Goal: Information Seeking & Learning: Find specific fact

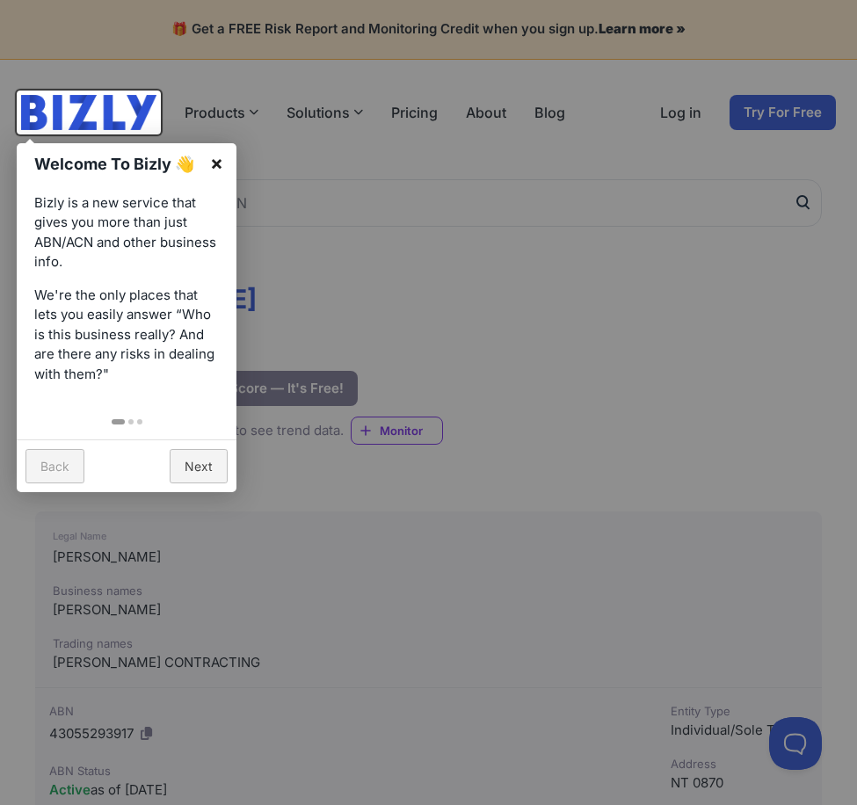
click at [220, 164] on link "×" at bounding box center [217, 163] width 40 height 40
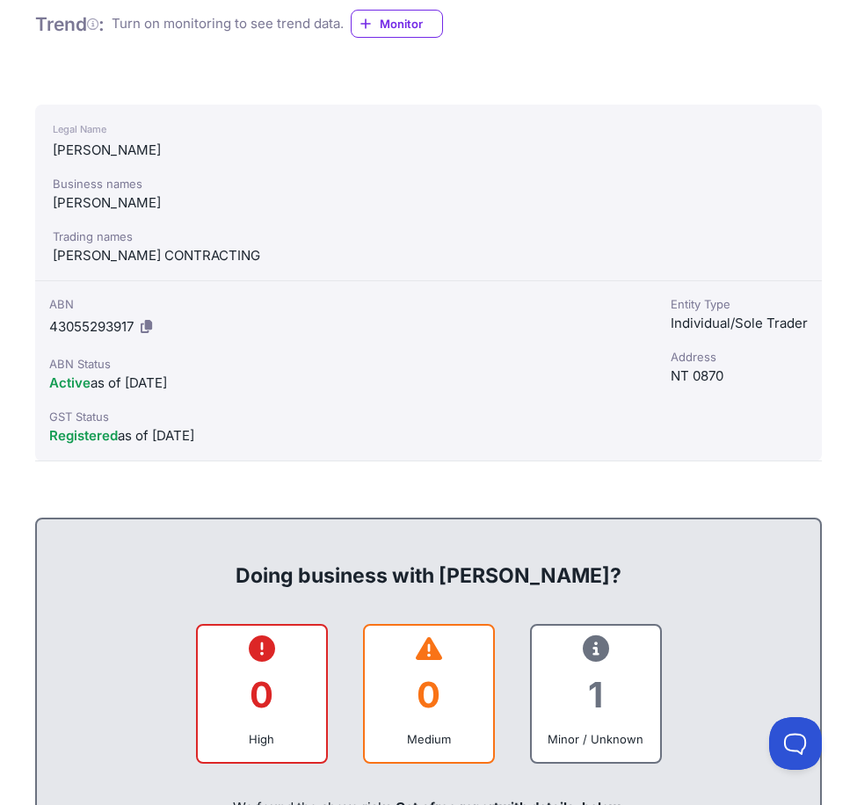
scroll to position [439, 0]
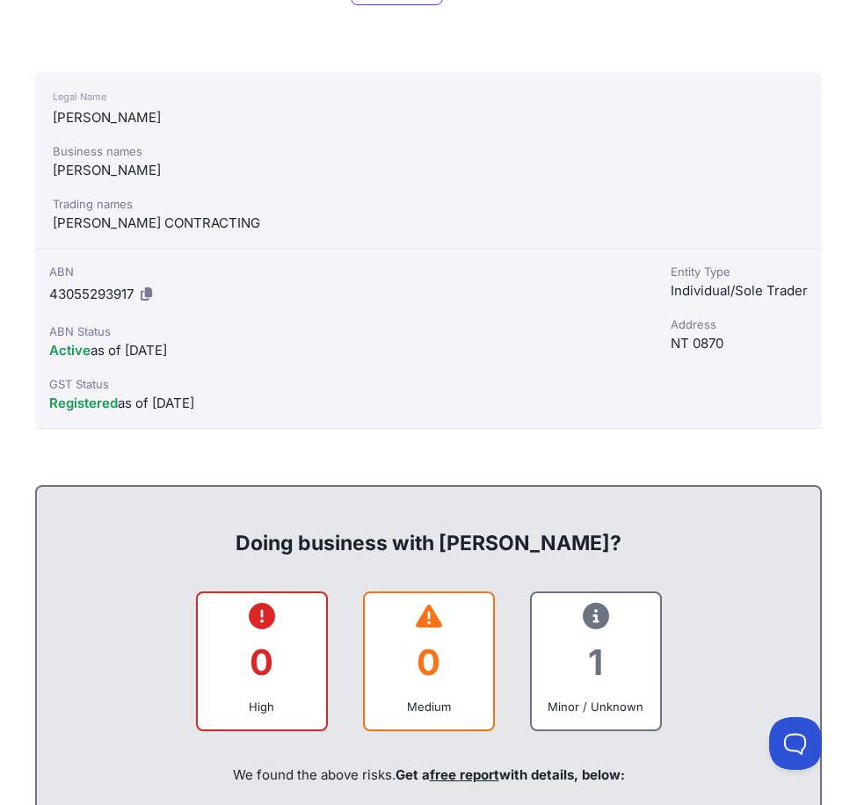
click at [221, 225] on div "[PERSON_NAME] CONTRACTING" at bounding box center [428, 223] width 751 height 21
drag, startPoint x: 55, startPoint y: 90, endPoint x: 256, endPoint y: 403, distance: 372.2
click at [256, 403] on div "Legal Name [PERSON_NAME] Business names [PERSON_NAME] Trading names [PERSON_NAM…" at bounding box center [428, 250] width 786 height 357
copy div "Legal Name [PERSON_NAME] Business names [PERSON_NAME] names [PERSON_NAME] ABN 4…"
click at [684, 276] on div "Entity Type" at bounding box center [738, 272] width 137 height 18
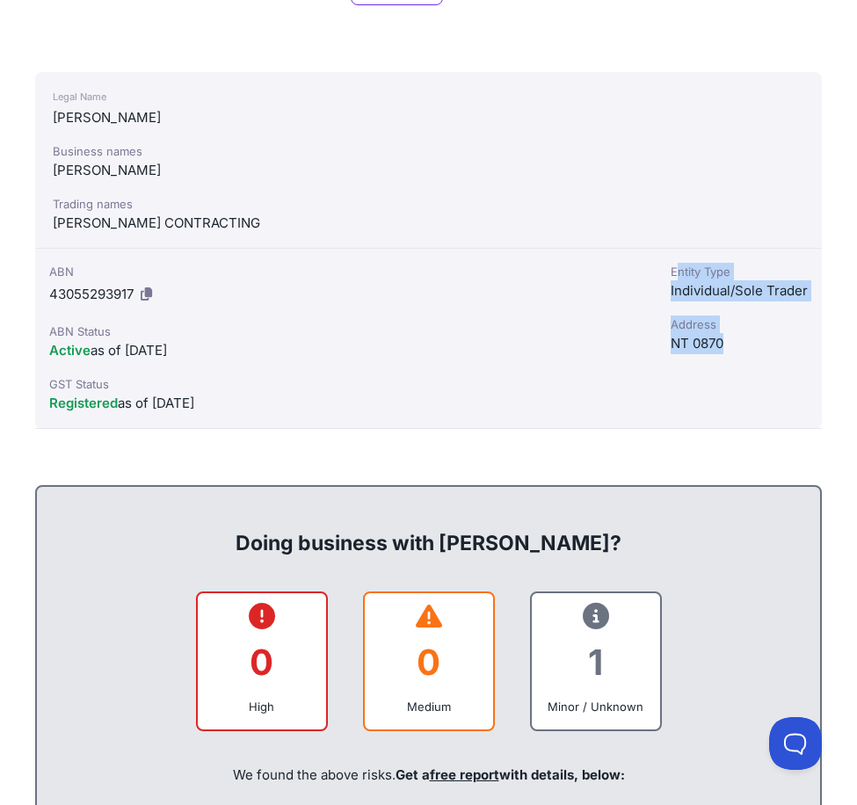
drag, startPoint x: 677, startPoint y: 274, endPoint x: 730, endPoint y: 336, distance: 81.7
click at [730, 336] on div "Entity Type Individual/Sole Trader Address NT 0870" at bounding box center [738, 339] width 165 height 180
drag, startPoint x: 730, startPoint y: 336, endPoint x: 659, endPoint y: 270, distance: 97.6
click at [659, 270] on div "Entity Type Individual/Sole Trader Address NT 0870" at bounding box center [738, 339] width 165 height 180
drag, startPoint x: 674, startPoint y: 271, endPoint x: 730, endPoint y: 339, distance: 88.6
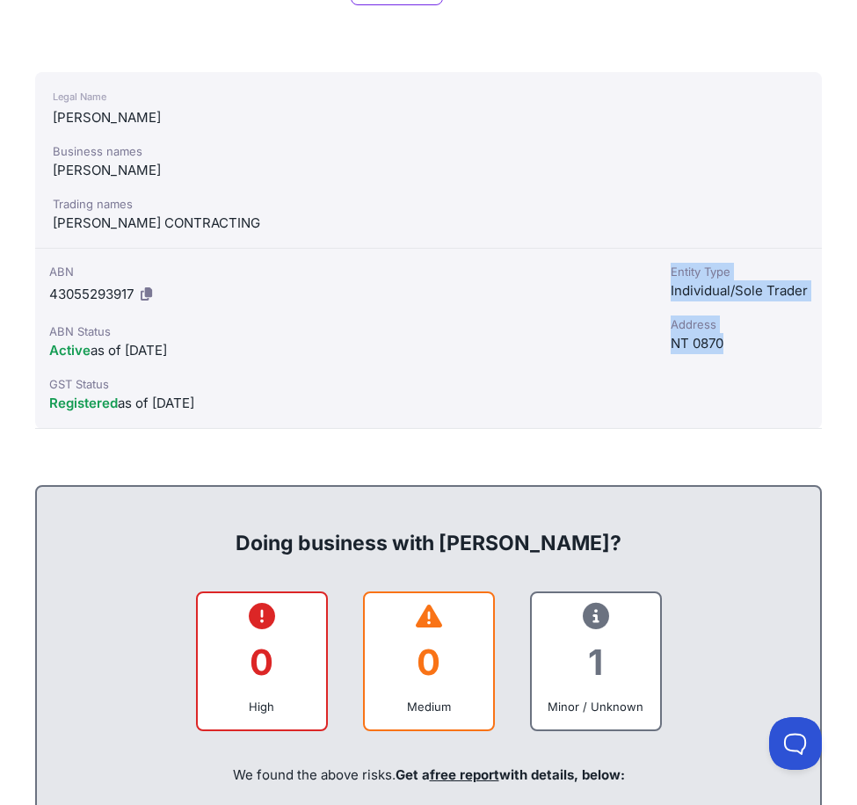
click at [730, 339] on div "Entity Type Individual/Sole Trader Address NT 0870" at bounding box center [738, 339] width 165 height 180
drag, startPoint x: 730, startPoint y: 339, endPoint x: 691, endPoint y: 271, distance: 78.7
copy div "Entity Type Individual/Sole Trader Address NT 0870"
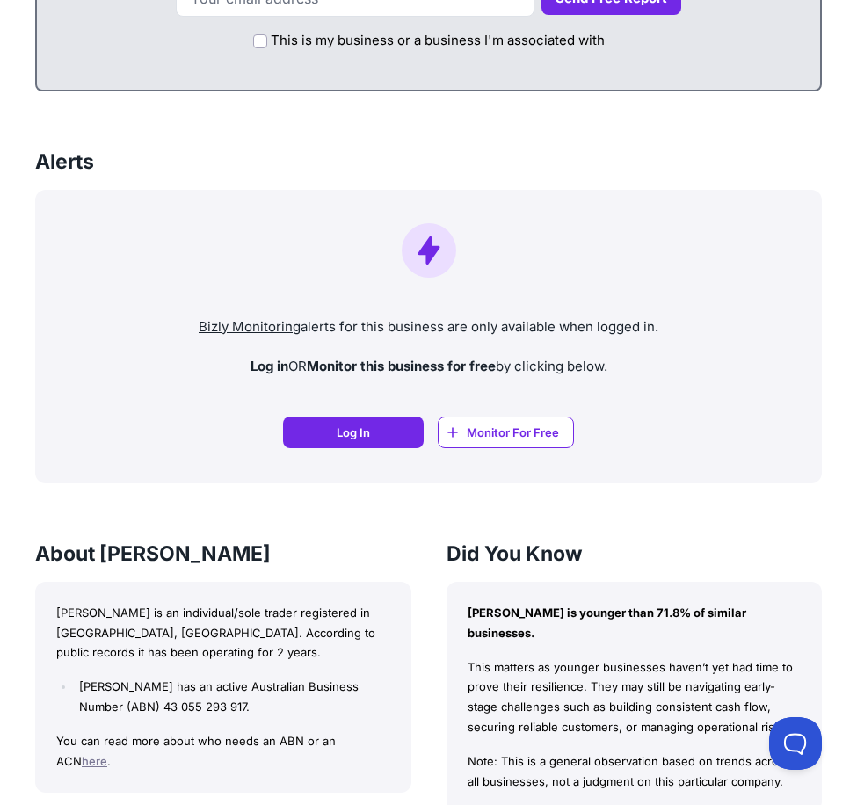
scroll to position [995, 0]
